Goal: Obtain resource: Download file/media

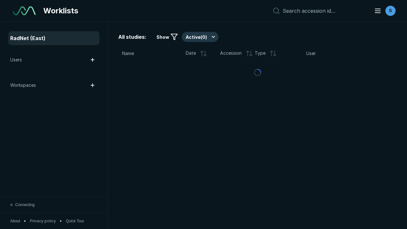
scroll to position [1736, 2648]
